Goal: Task Accomplishment & Management: Use online tool/utility

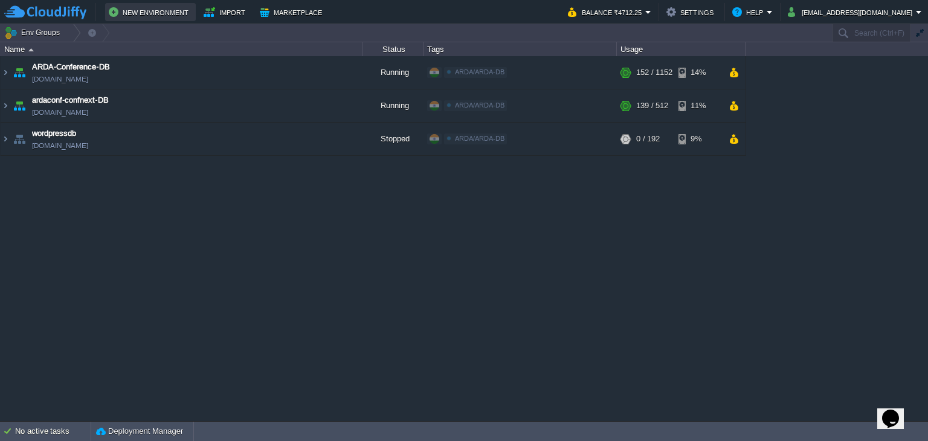
click at [164, 14] on button "New Environment" at bounding box center [150, 12] width 83 height 14
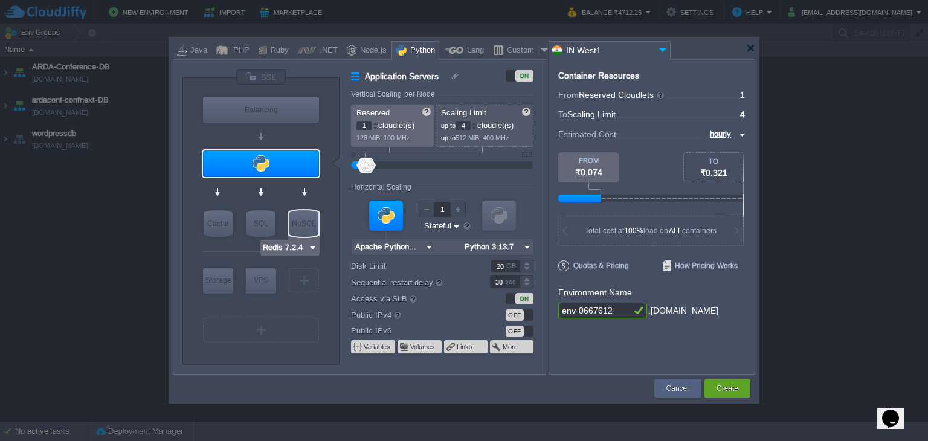
click at [307, 245] on input "Redis 7.2.4" at bounding box center [285, 248] width 46 height 12
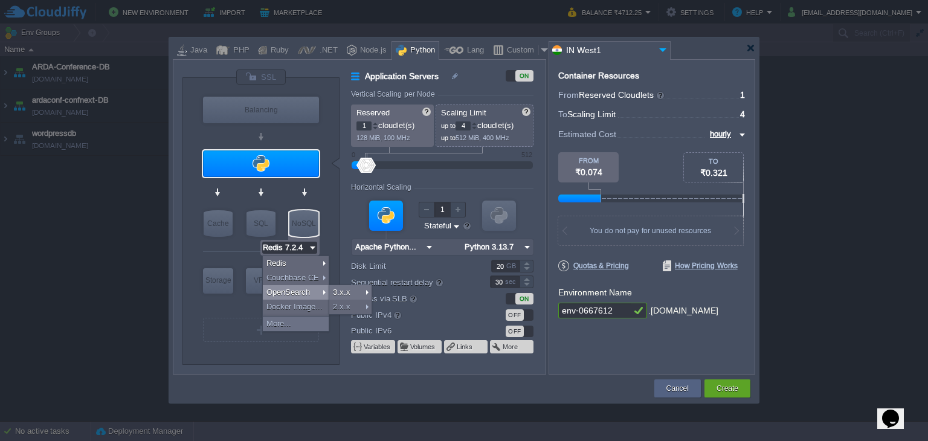
click at [309, 291] on div "OpenSearch" at bounding box center [296, 292] width 66 height 14
type input "Application Servers"
type input "Apache Python..."
type input "Python 3.13.7"
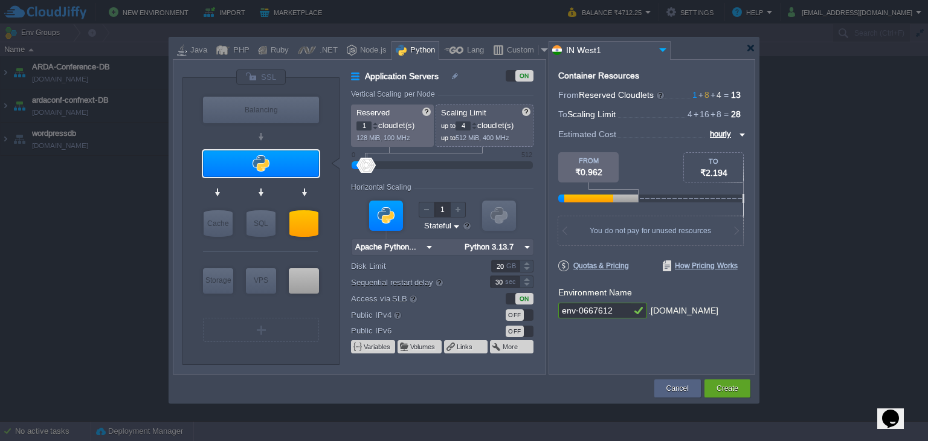
type input "OpenSearch 3.2.0"
click at [312, 247] on img at bounding box center [313, 248] width 9 height 12
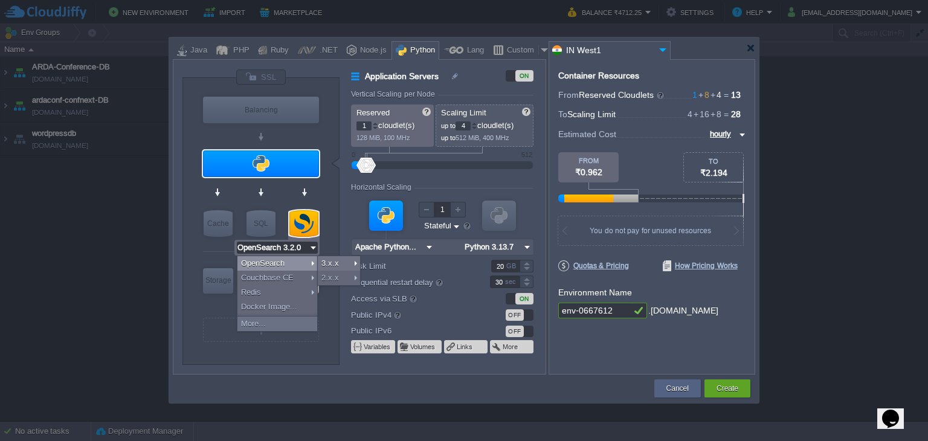
click at [300, 223] on div at bounding box center [303, 223] width 29 height 27
type input "NoSQL Databases"
type input "8"
type input "16"
type input "OpenSearch 3.2.0"
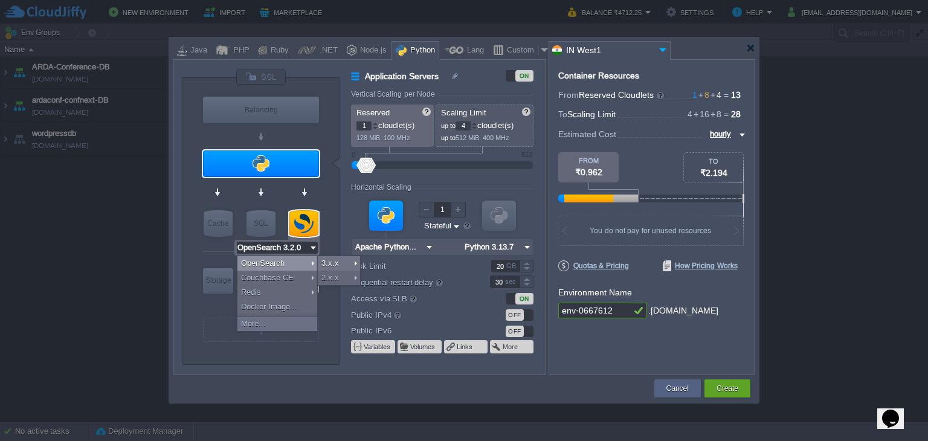
type input "Oracle OpenJDK..."
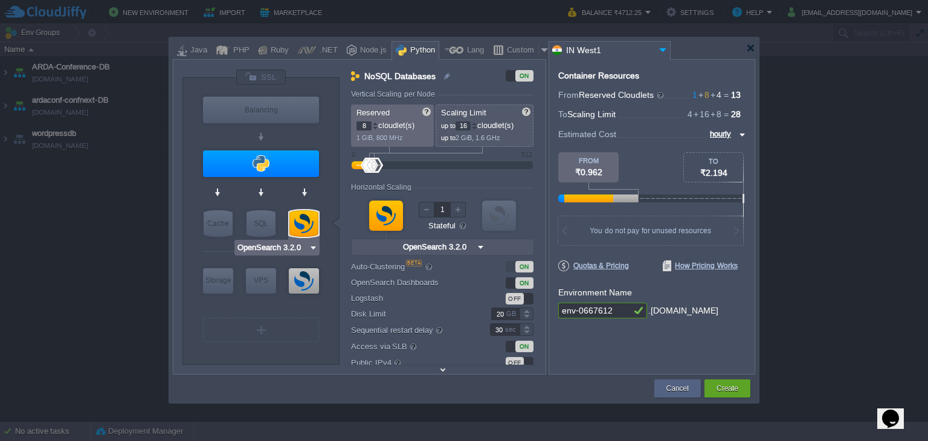
click at [300, 223] on div at bounding box center [303, 223] width 29 height 27
type input "NoSQL Databases"
type input "Oracle OpenJDK..."
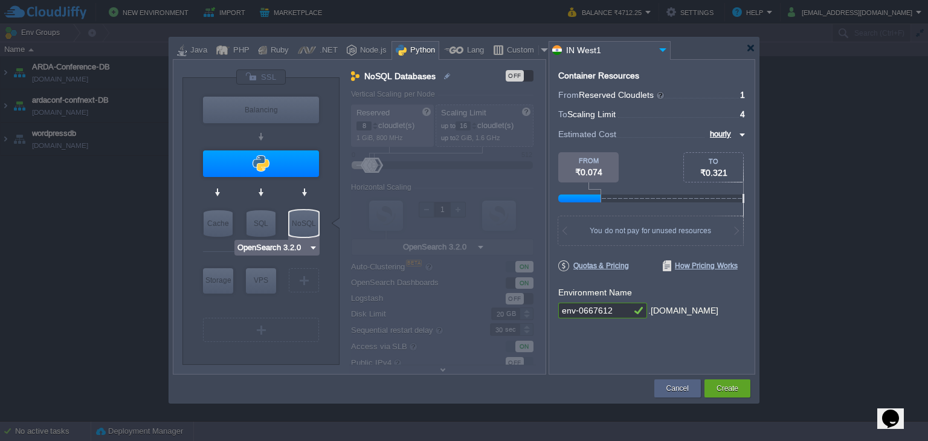
click at [310, 246] on img at bounding box center [313, 248] width 9 height 12
